Goal: Transaction & Acquisition: Subscribe to service/newsletter

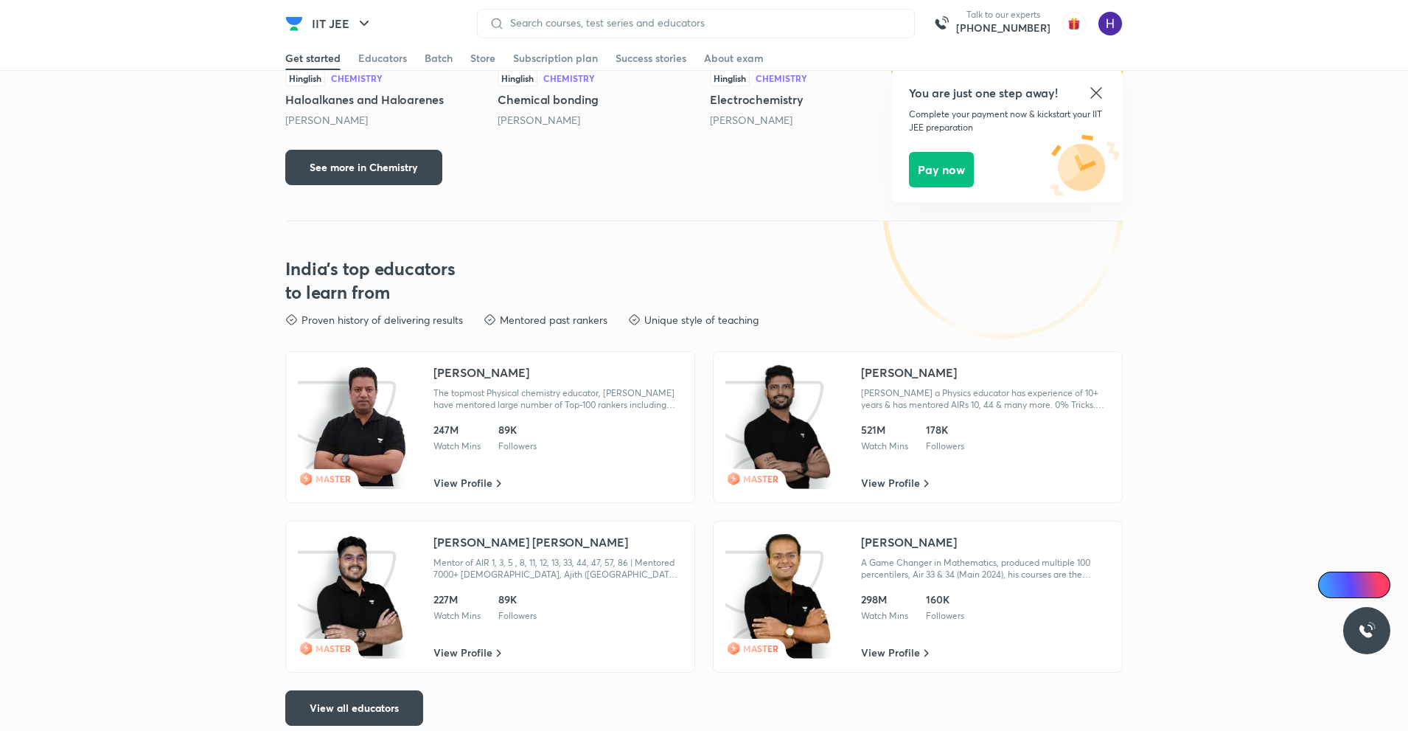
click at [397, 377] on img at bounding box center [360, 426] width 94 height 125
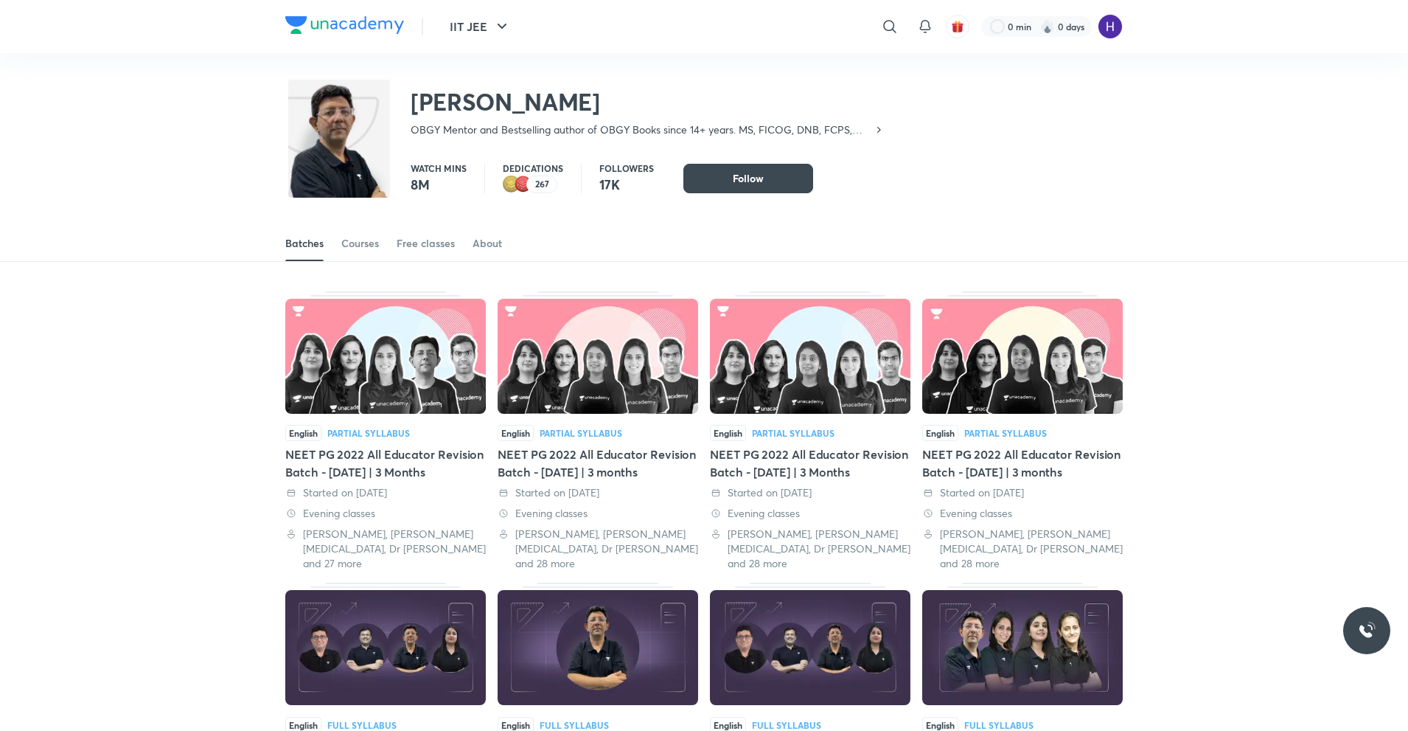
click at [880, 131] on icon at bounding box center [879, 130] width 4 height 6
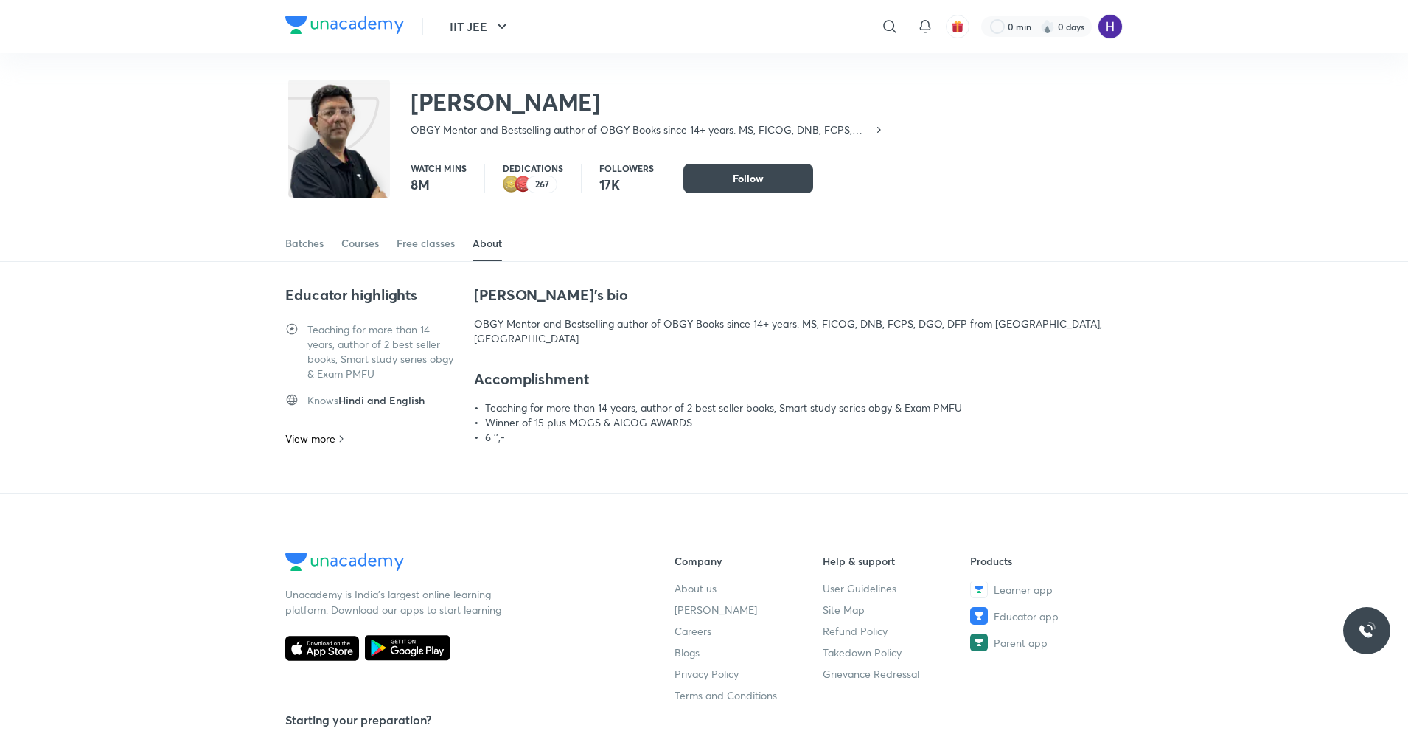
click at [408, 1] on div at bounding box center [704, 0] width 1408 height 1
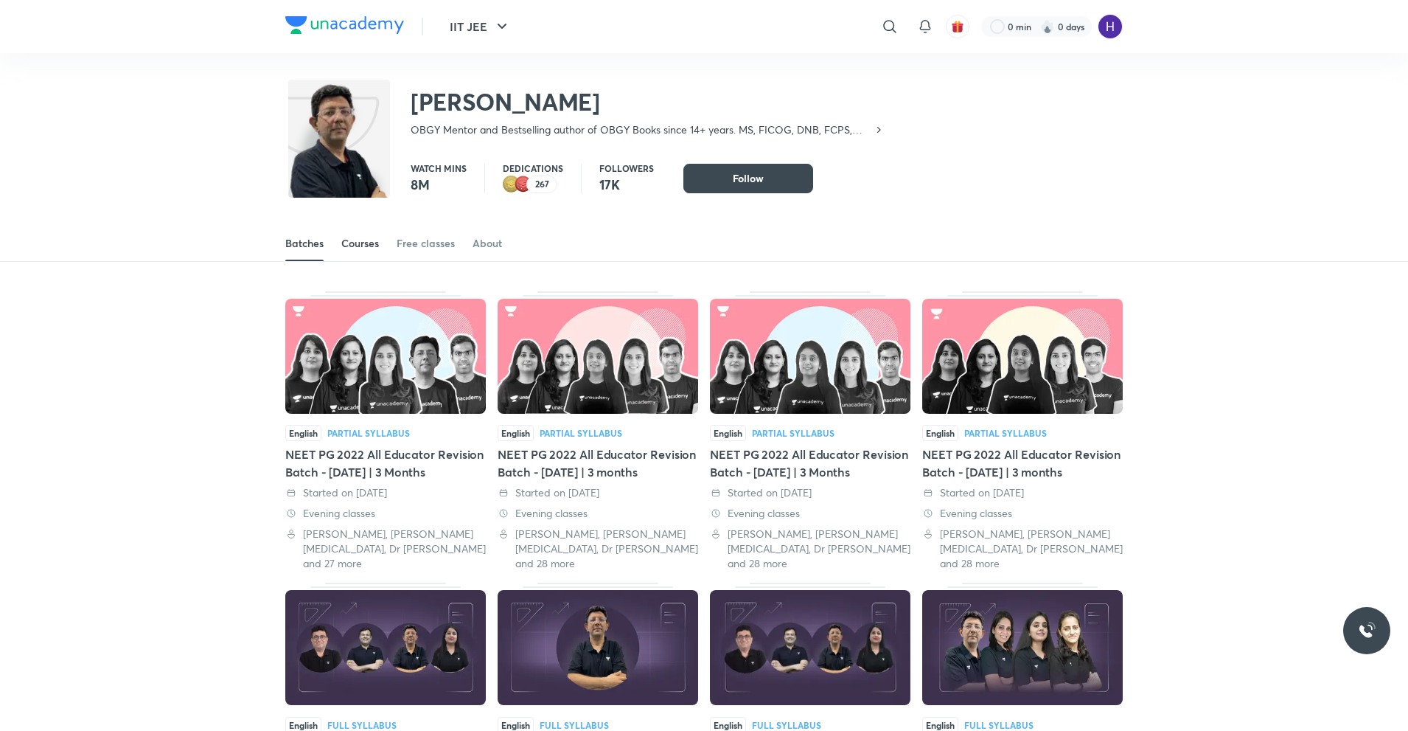
click at [355, 245] on div "Courses" at bounding box center [360, 243] width 38 height 15
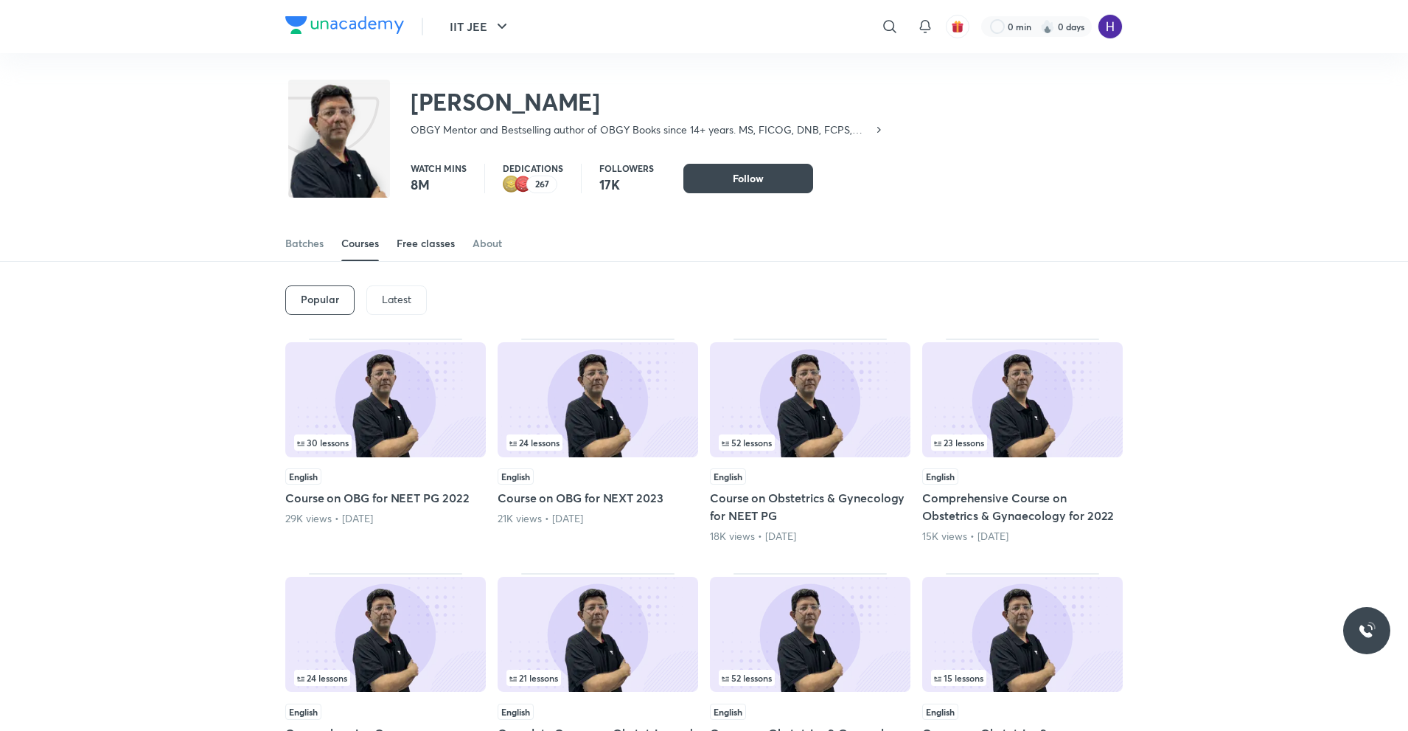
click at [438, 254] on link "Free classes" at bounding box center [426, 243] width 58 height 35
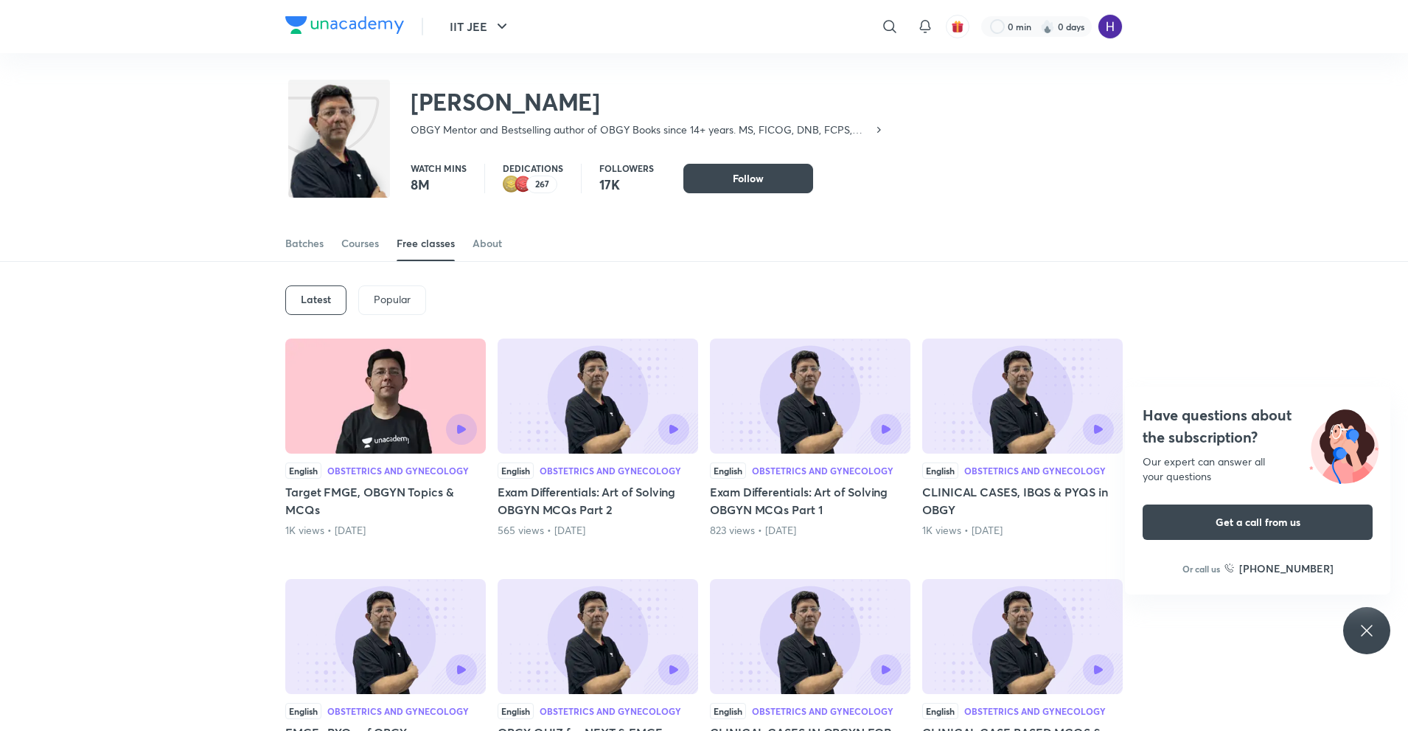
click at [1368, 611] on div "Have questions about the subscription? Our expert can answer all your questions…" at bounding box center [1366, 630] width 47 height 47
